Goal: Check status: Check status

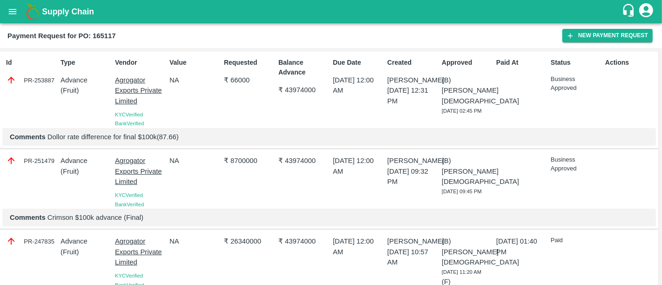
click at [65, 13] on b "Supply Chain" at bounding box center [68, 11] width 52 height 9
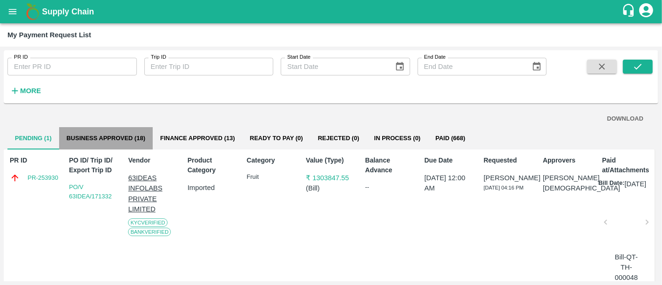
click at [110, 129] on button "Business Approved (18)" at bounding box center [106, 138] width 94 height 22
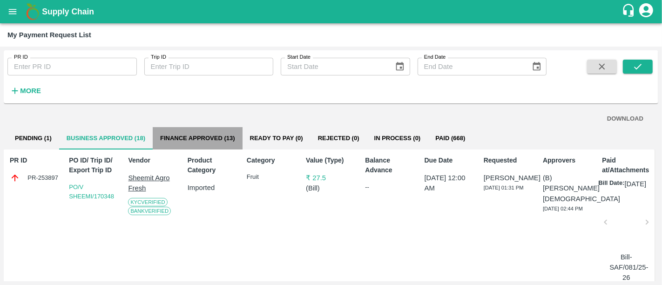
click at [213, 127] on button "Finance Approved (13)" at bounding box center [198, 138] width 90 height 22
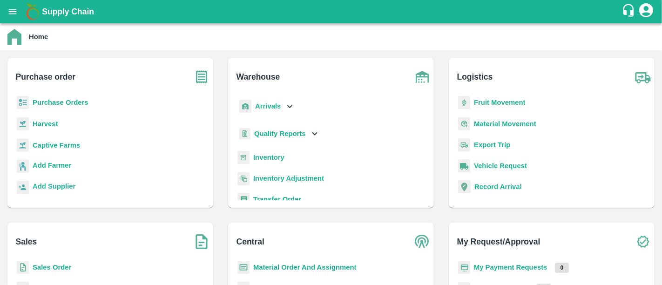
click at [85, 101] on b "Purchase Orders" at bounding box center [61, 102] width 56 height 7
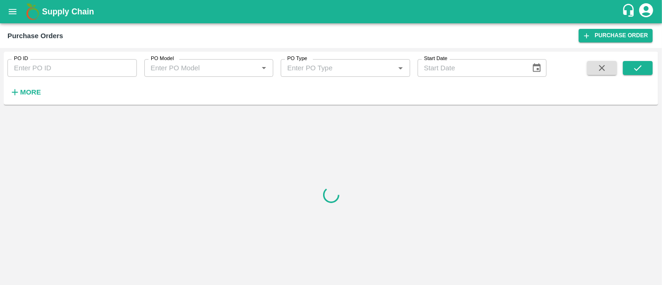
click at [42, 86] on button "More" at bounding box center [25, 92] width 36 height 16
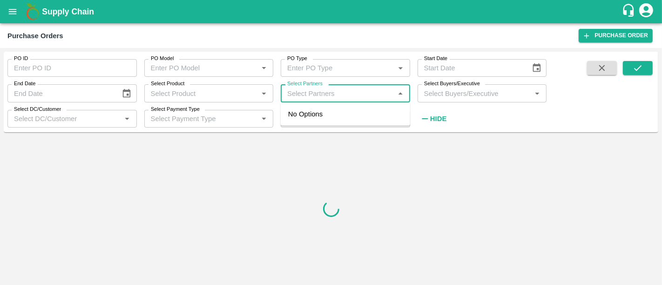
click at [338, 98] on input "Select Partners" at bounding box center [338, 93] width 108 height 12
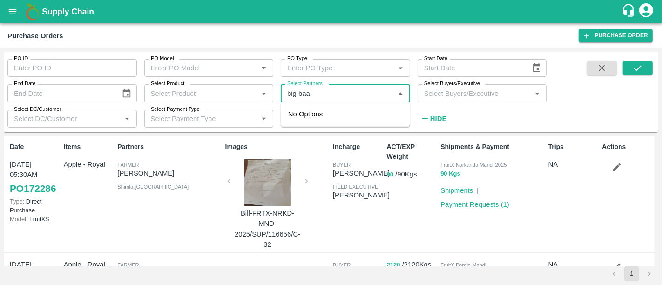
type input "big baag"
click at [338, 115] on div "BIG BAAG AGRO PRIVATE LIMITED-, -9922131988" at bounding box center [358, 119] width 88 height 21
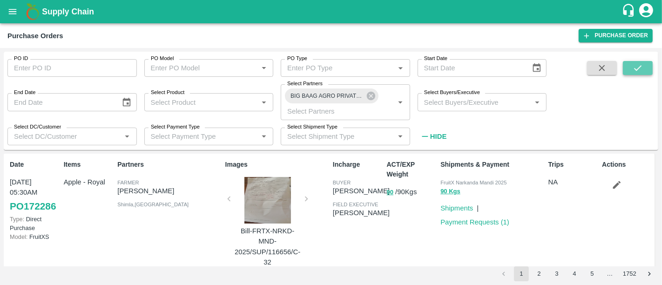
click at [636, 68] on icon "submit" at bounding box center [638, 68] width 10 height 10
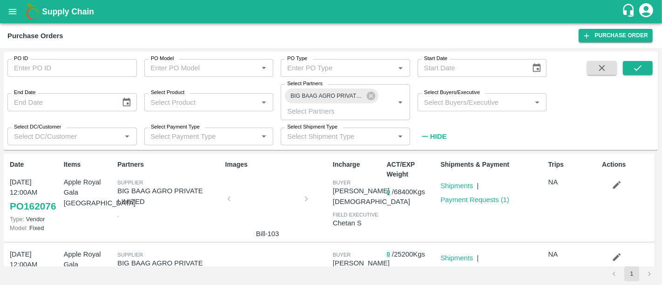
click at [247, 201] on div at bounding box center [268, 201] width 70 height 49
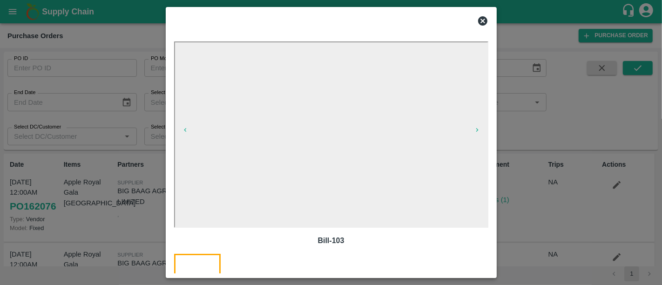
click at [505, 188] on div at bounding box center [331, 142] width 662 height 285
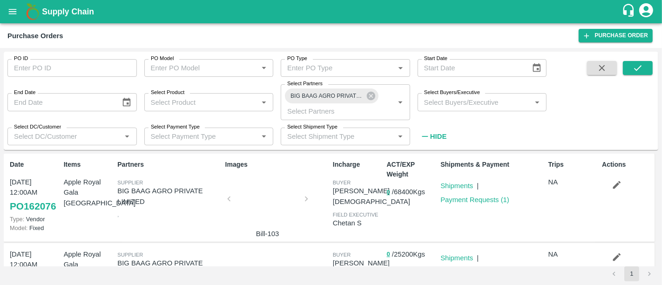
scroll to position [35, 0]
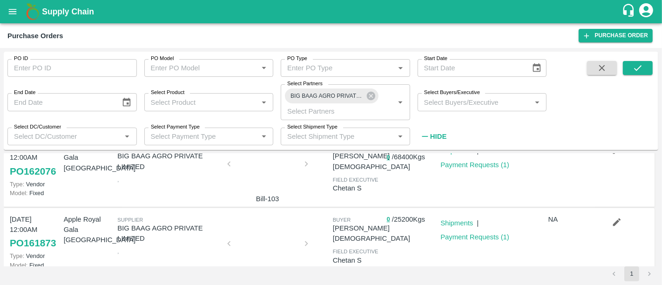
click at [274, 224] on div at bounding box center [268, 246] width 70 height 49
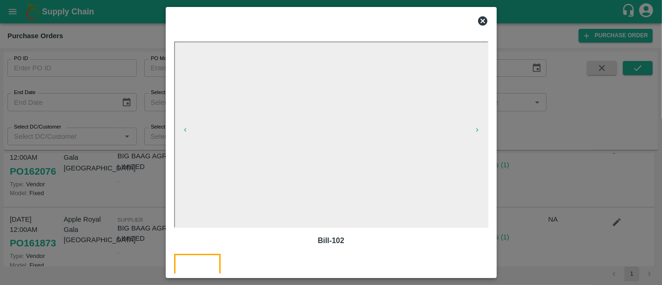
click at [545, 154] on div at bounding box center [331, 142] width 662 height 285
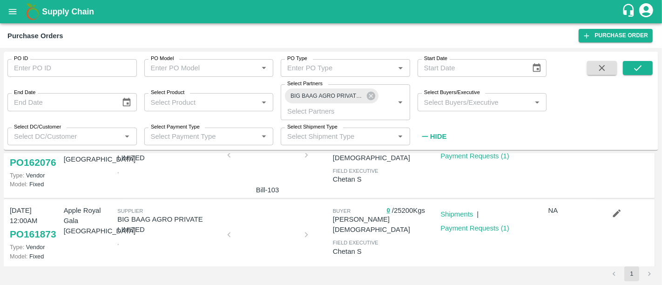
scroll to position [41, 0]
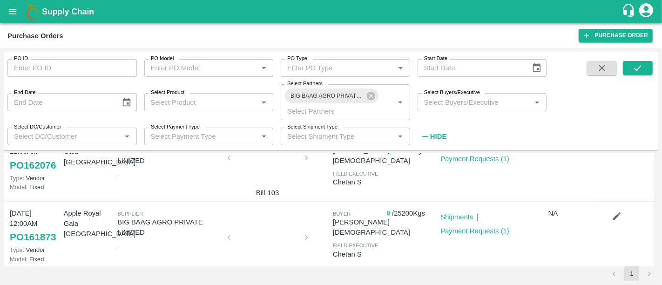
click at [265, 240] on div at bounding box center [268, 240] width 70 height 49
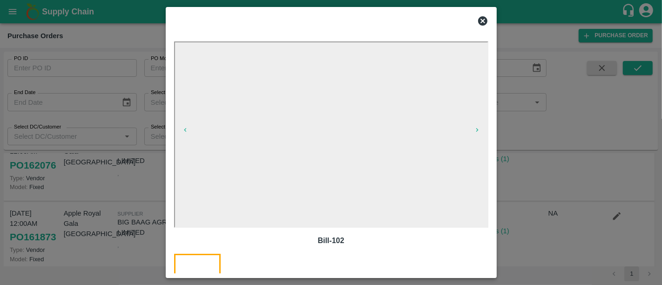
click at [120, 237] on div at bounding box center [331, 142] width 662 height 285
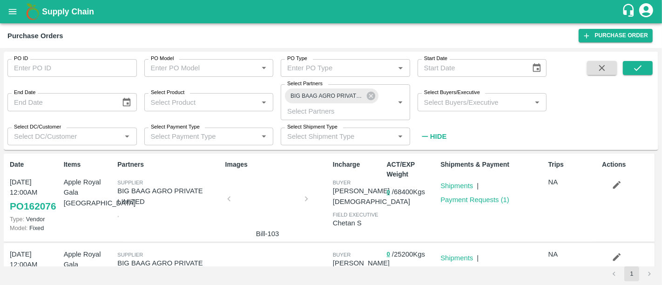
scroll to position [1, 0]
click at [247, 201] on div at bounding box center [268, 200] width 70 height 49
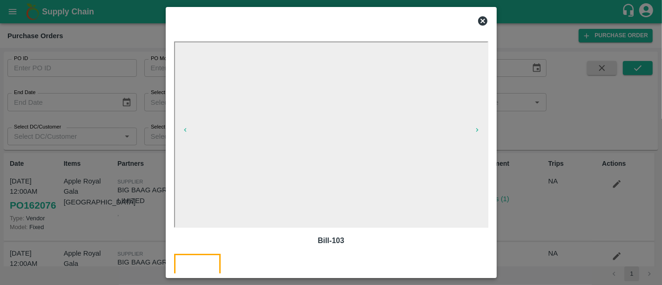
click at [523, 177] on div at bounding box center [331, 142] width 662 height 285
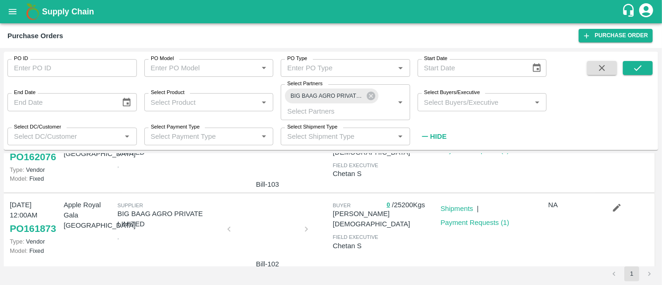
scroll to position [0, 0]
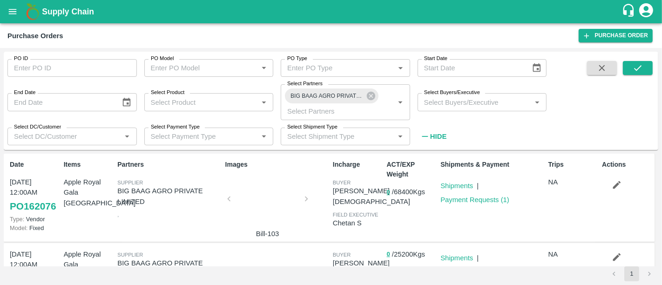
click at [282, 209] on div at bounding box center [268, 201] width 70 height 49
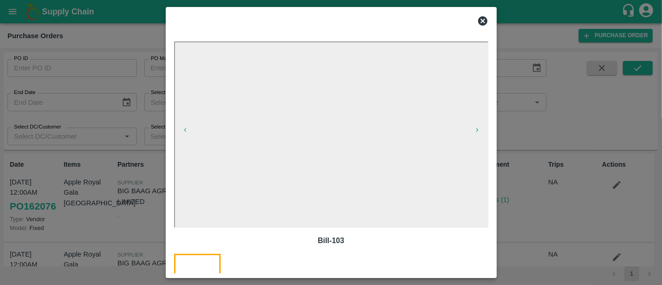
click at [537, 182] on div at bounding box center [331, 142] width 662 height 285
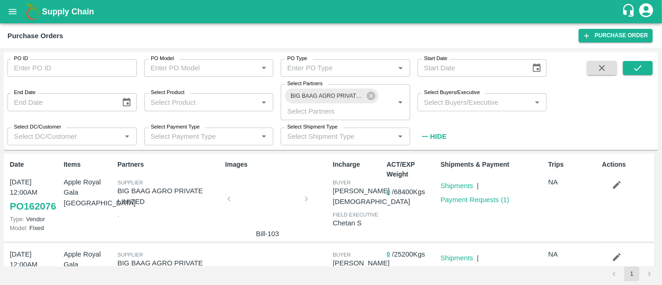
click at [68, 7] on b "Supply Chain" at bounding box center [68, 11] width 52 height 9
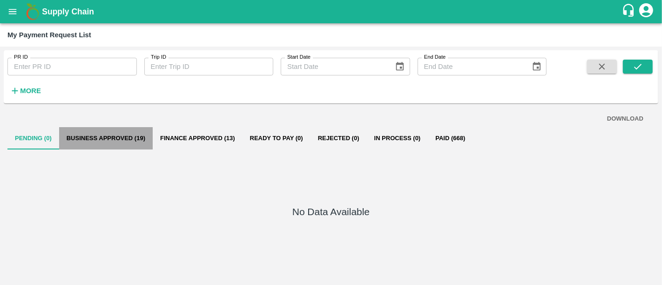
click at [120, 139] on button "Business Approved (19)" at bounding box center [106, 138] width 94 height 22
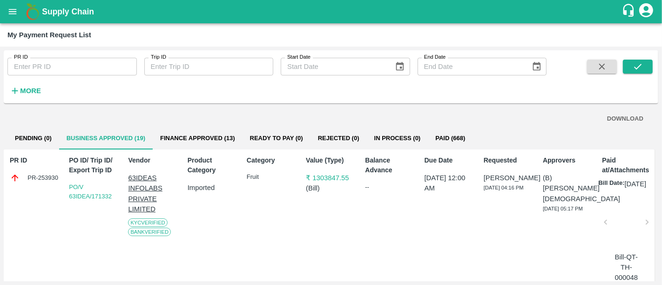
drag, startPoint x: 61, startPoint y: 172, endPoint x: 19, endPoint y: 176, distance: 42.1
click at [19, 176] on div "PR ID PR-253930 PO ID/ Trip ID/ Export Trip ID PO/V 63IDEA/171332 Vendor 63IDEA…" at bounding box center [329, 217] width 651 height 136
click at [34, 177] on div "PR-253930" at bounding box center [35, 178] width 50 height 10
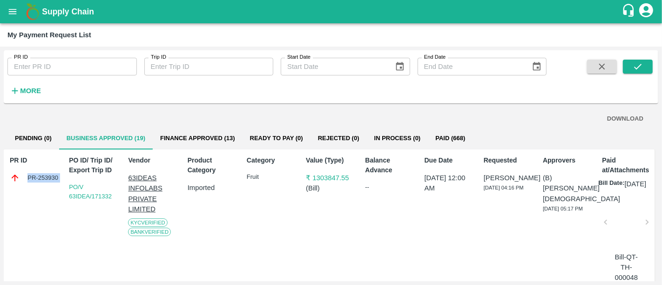
copy div "PR-253930"
click at [232, 143] on button "Finance Approved (13)" at bounding box center [198, 138] width 90 height 22
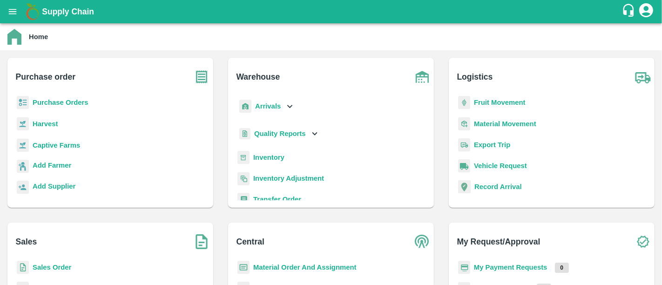
click at [540, 265] on b "My Payment Requests" at bounding box center [511, 266] width 74 height 7
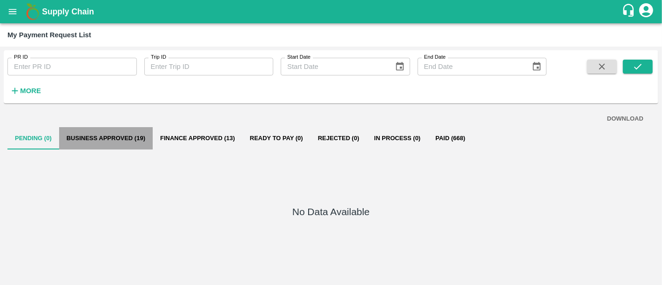
click at [117, 140] on button "Business Approved (19)" at bounding box center [106, 138] width 94 height 22
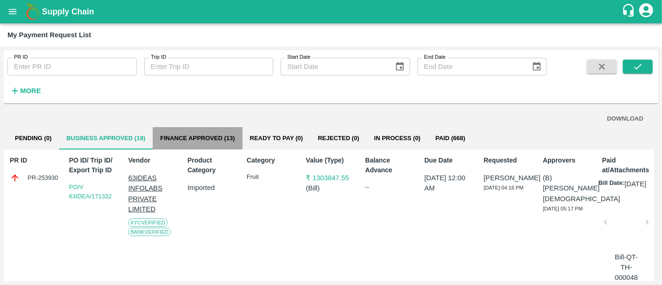
click at [213, 147] on button "Finance Approved (13)" at bounding box center [198, 138] width 90 height 22
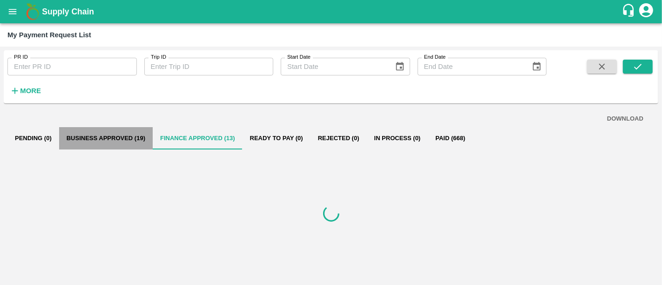
click at [150, 142] on button "Business Approved (19)" at bounding box center [106, 138] width 94 height 22
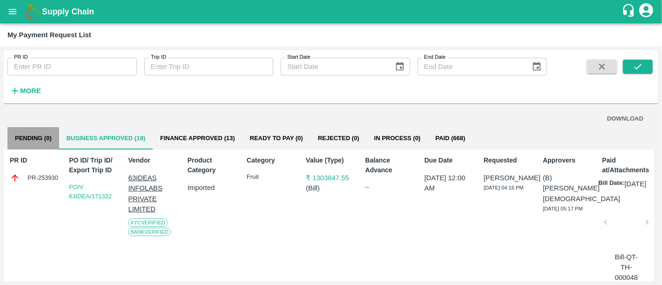
click at [45, 146] on button "Pending (0)" at bounding box center [33, 138] width 52 height 22
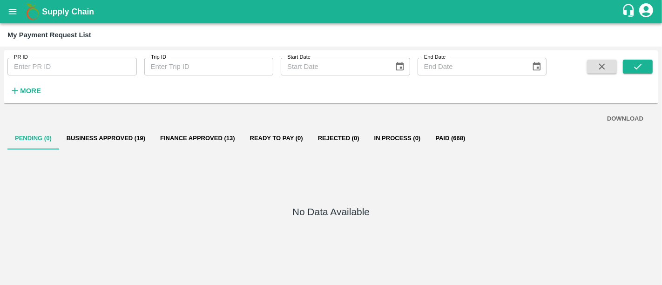
click at [63, 12] on b "Supply Chain" at bounding box center [68, 11] width 52 height 9
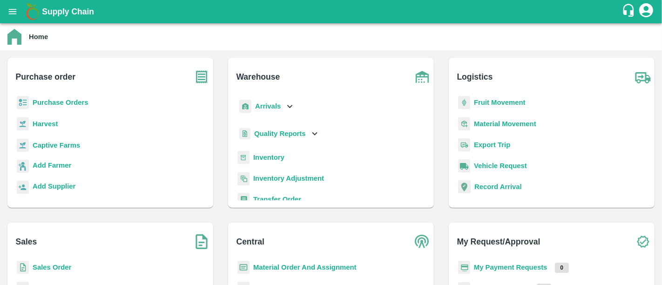
scroll to position [94, 0]
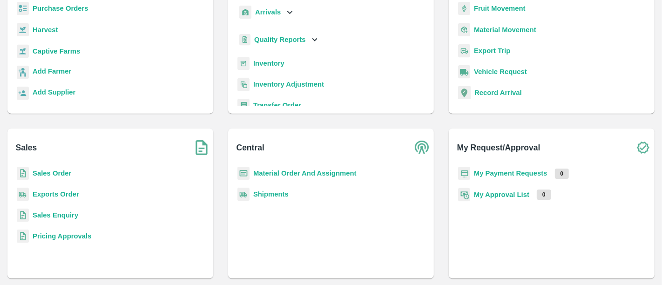
click at [492, 176] on b "My Payment Requests" at bounding box center [511, 172] width 74 height 7
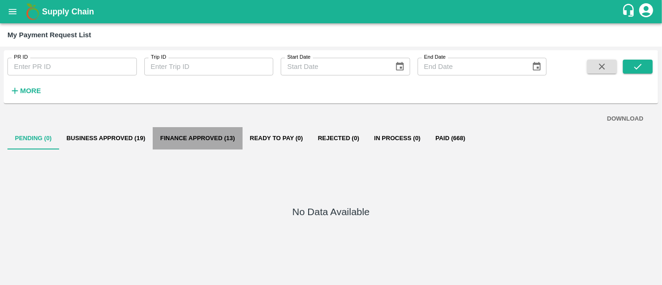
click at [239, 144] on button "Finance Approved (13)" at bounding box center [198, 138] width 90 height 22
